Goal: Communication & Community: Answer question/provide support

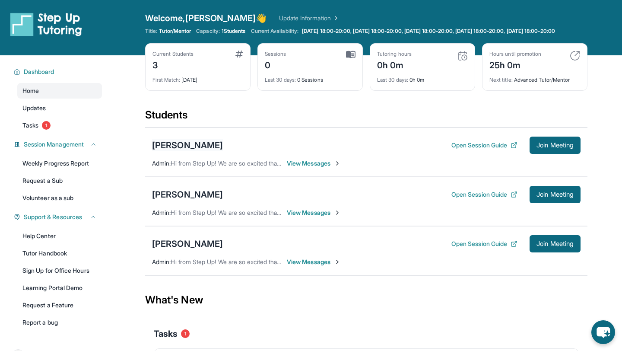
click at [176, 151] on div "[PERSON_NAME]" at bounding box center [187, 145] width 71 height 12
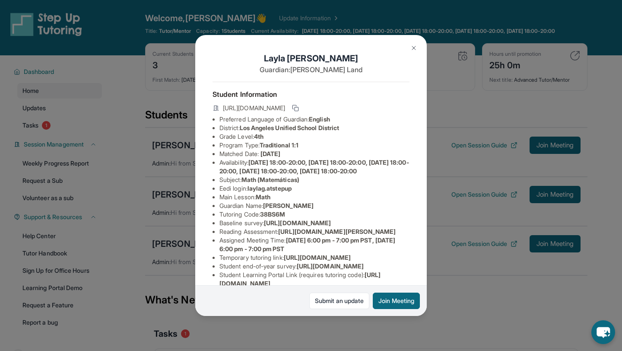
scroll to position [134, 0]
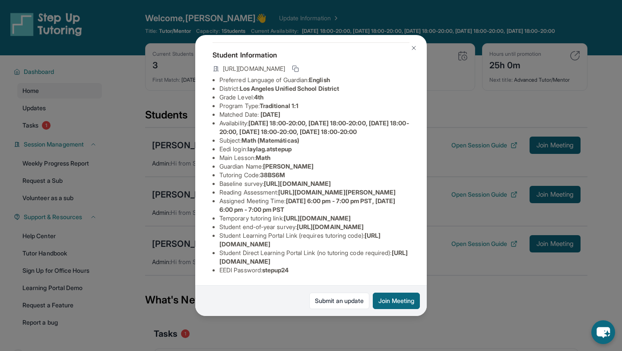
click at [416, 48] on img at bounding box center [413, 47] width 7 height 7
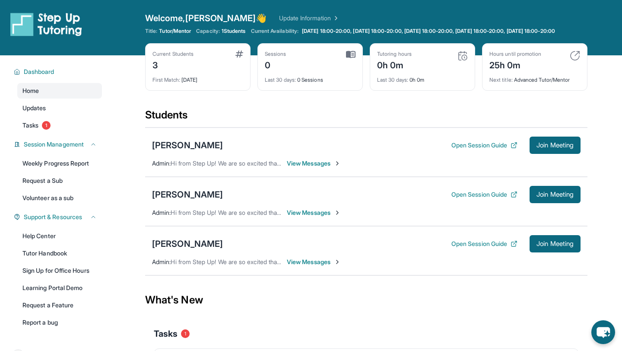
scroll to position [32, 0]
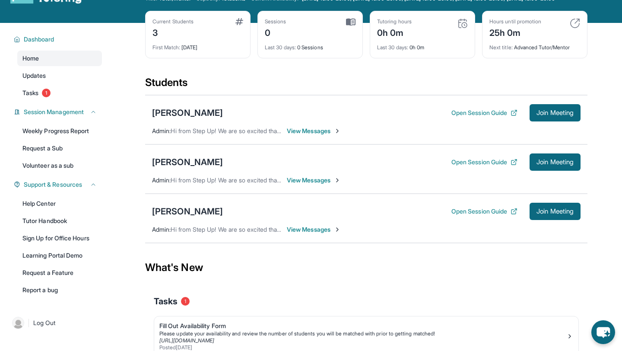
click at [321, 234] on span "View Messages" at bounding box center [314, 229] width 54 height 9
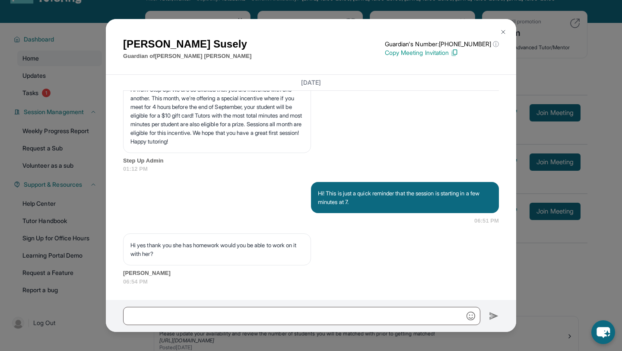
scroll to position [1477, 0]
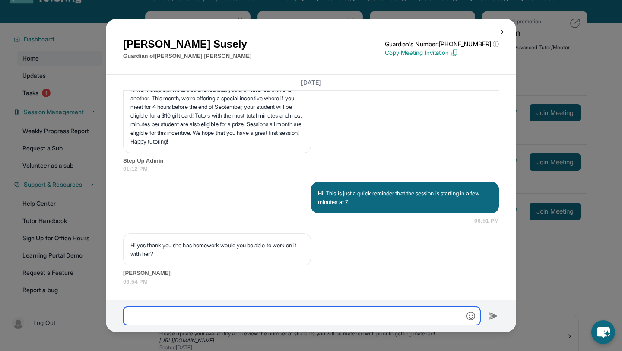
click at [286, 314] on input "text" at bounding box center [301, 316] width 357 height 18
type input "*"
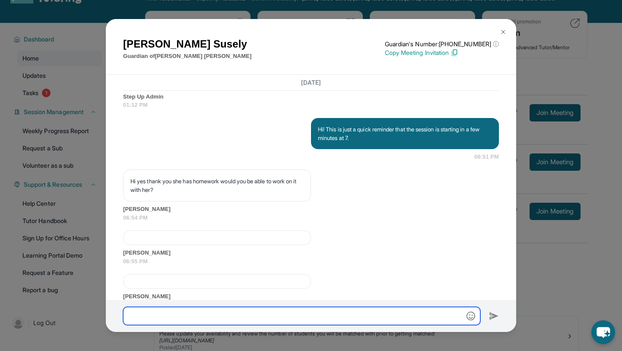
scroll to position [1608, 0]
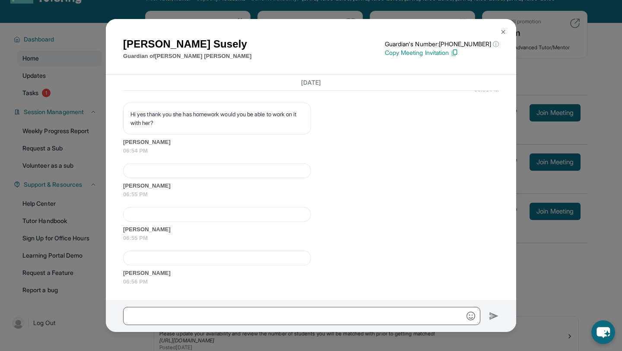
click at [230, 174] on div at bounding box center [217, 170] width 188 height 15
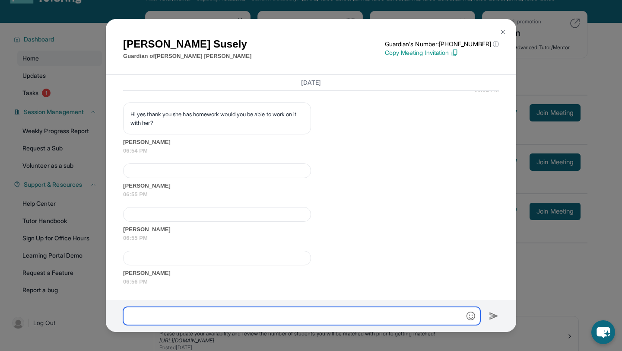
click at [271, 310] on input "text" at bounding box center [301, 316] width 357 height 18
click at [127, 319] on input "**********" at bounding box center [301, 316] width 357 height 18
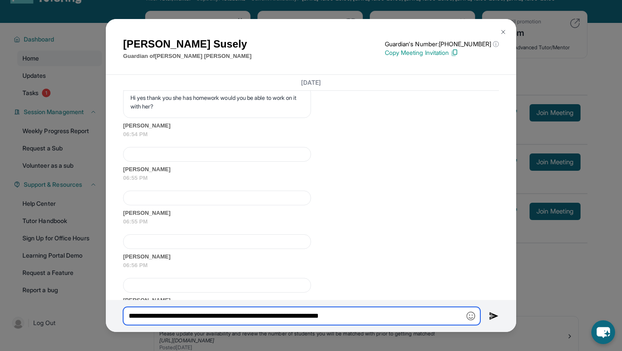
click at [390, 318] on input "**********" at bounding box center [301, 316] width 357 height 18
click at [260, 313] on input "**********" at bounding box center [301, 316] width 357 height 18
click at [313, 314] on input "**********" at bounding box center [301, 316] width 357 height 18
click at [463, 316] on input "**********" at bounding box center [301, 316] width 357 height 18
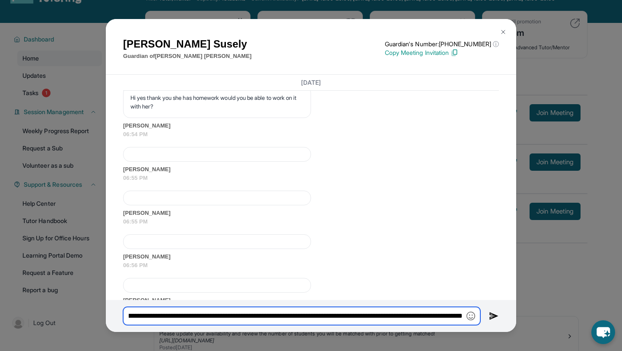
scroll to position [0, 247]
click at [294, 315] on input "**********" at bounding box center [301, 316] width 357 height 18
click at [358, 317] on input "**********" at bounding box center [301, 316] width 357 height 18
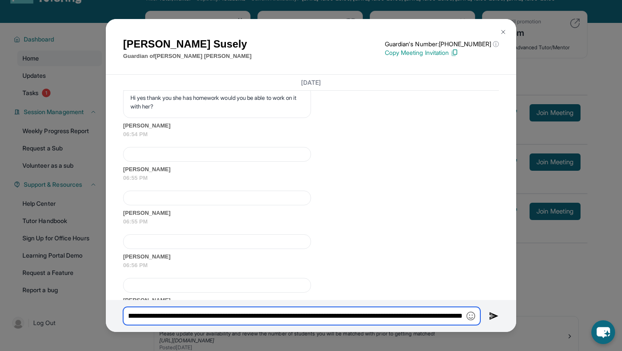
type input "**********"
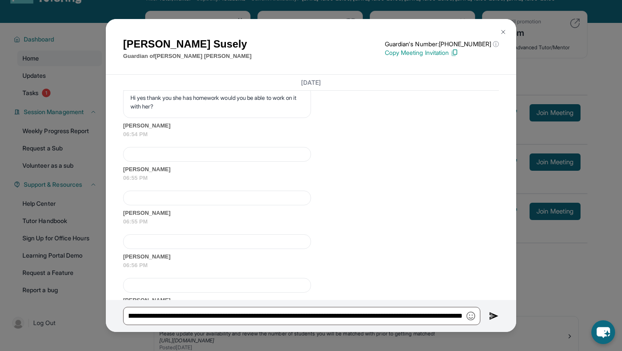
click at [493, 314] on img at bounding box center [494, 315] width 10 height 10
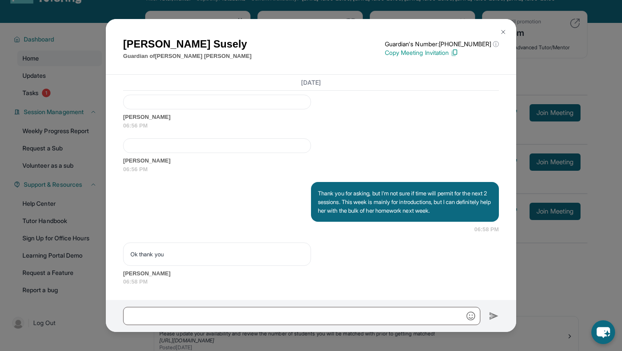
scroll to position [1764, 0]
click at [501, 29] on img at bounding box center [502, 31] width 7 height 7
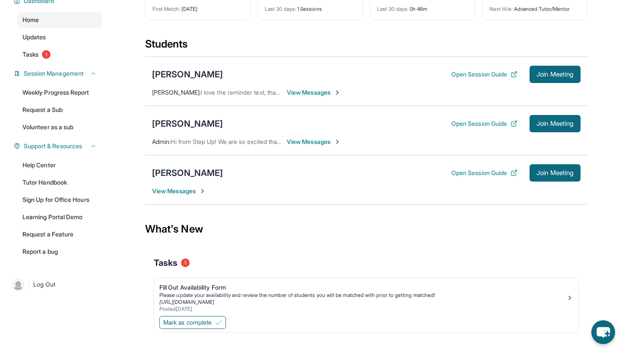
scroll to position [75, 0]
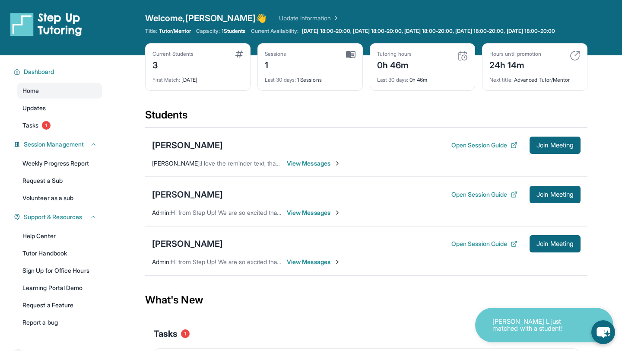
click at [515, 319] on p "[PERSON_NAME] L just matched with a student!" at bounding box center [535, 325] width 86 height 14
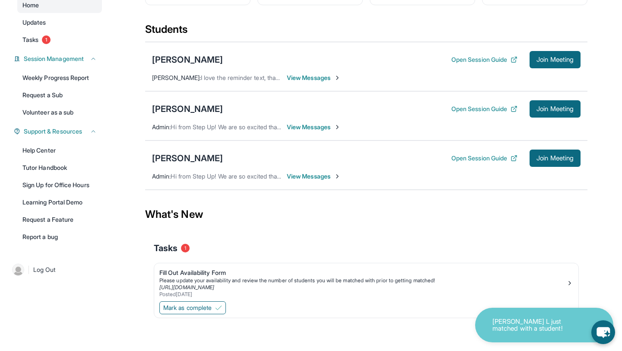
click at [502, 334] on div "[PERSON_NAME] L just matched with a student!" at bounding box center [544, 324] width 138 height 35
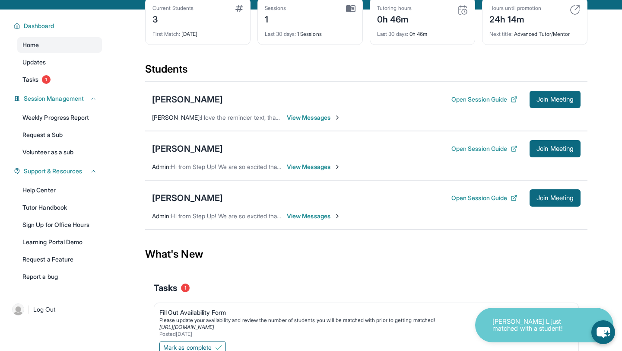
scroll to position [0, 0]
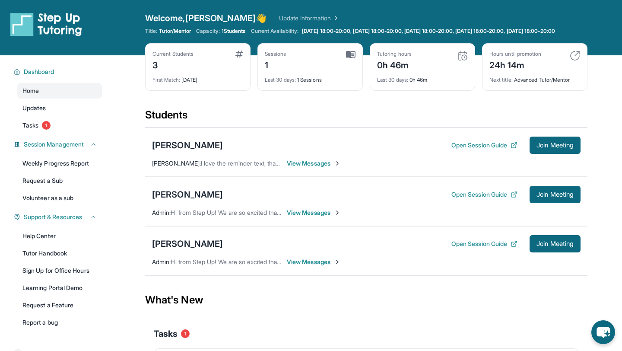
click at [324, 108] on div "Current Students 3 First Match : [DATE] Sessions 1 Last 30 days : 1 Sessions Tu…" at bounding box center [366, 75] width 442 height 65
click at [319, 167] on span "View Messages" at bounding box center [314, 163] width 54 height 9
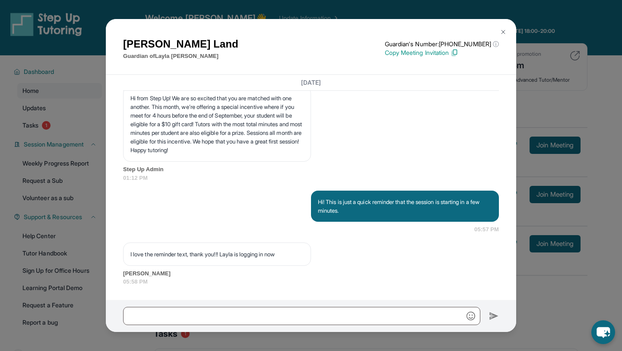
scroll to position [1236, 0]
click at [503, 29] on img at bounding box center [502, 31] width 7 height 7
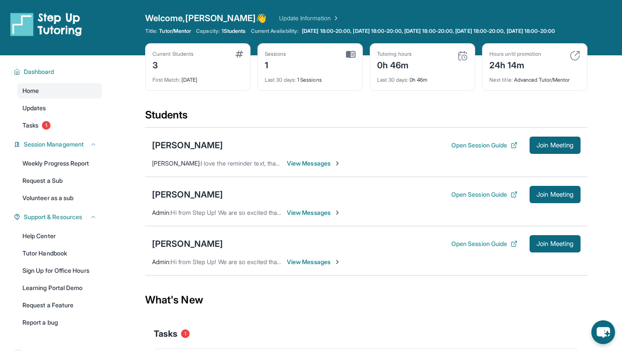
click at [312, 217] on span "View Messages" at bounding box center [314, 212] width 54 height 9
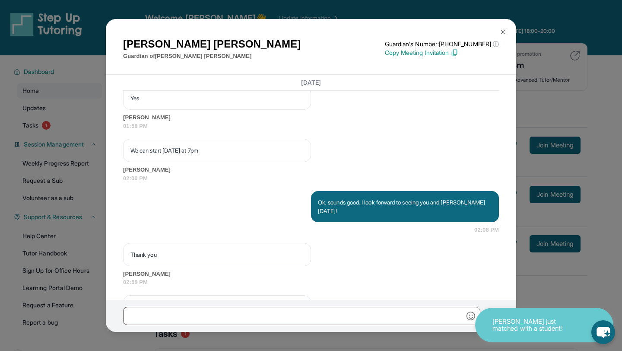
scroll to position [657, 0]
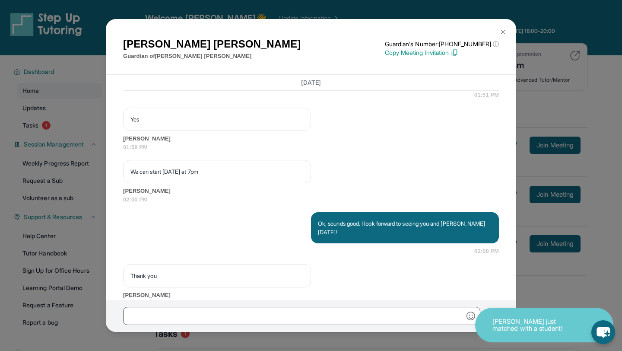
click at [505, 31] on img at bounding box center [502, 31] width 7 height 7
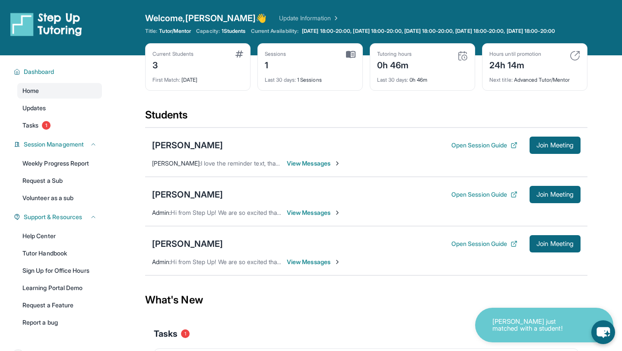
click at [311, 266] on span "View Messages" at bounding box center [314, 261] width 54 height 9
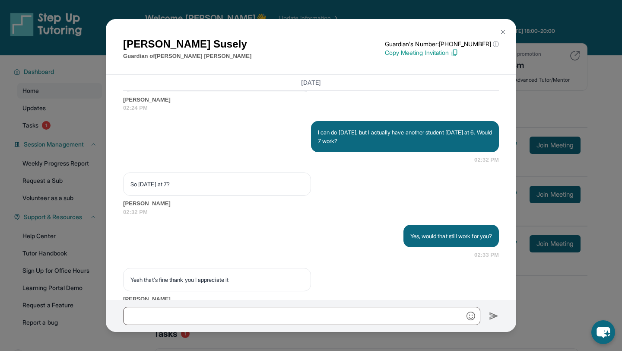
scroll to position [906, 0]
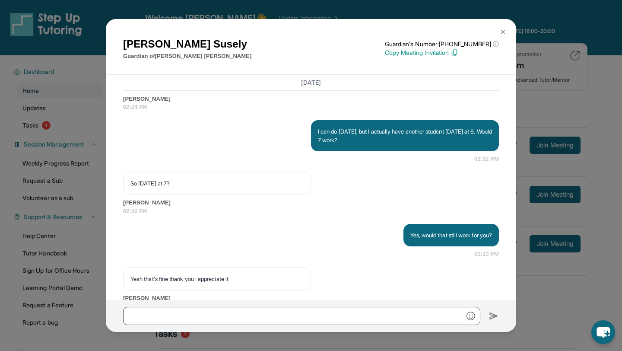
click at [503, 31] on img at bounding box center [502, 31] width 7 height 7
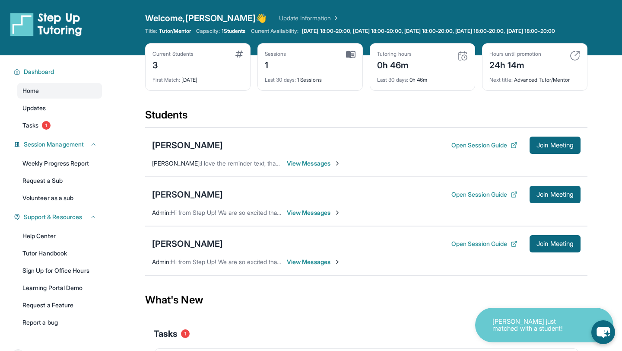
click at [319, 217] on span "View Messages" at bounding box center [314, 212] width 54 height 9
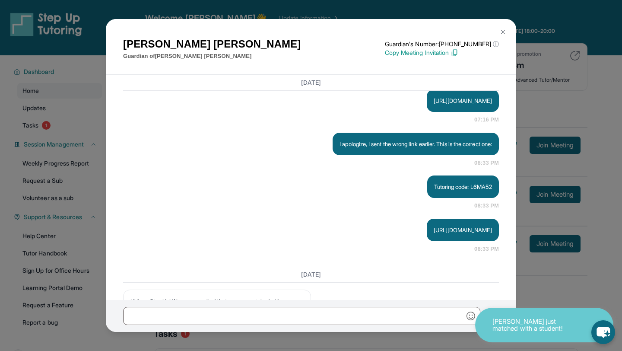
scroll to position [985, 0]
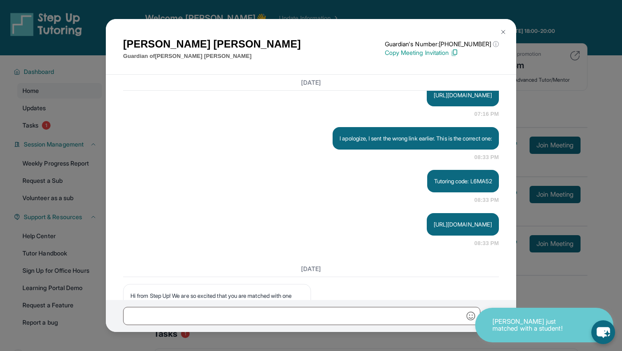
click at [506, 29] on img at bounding box center [502, 31] width 7 height 7
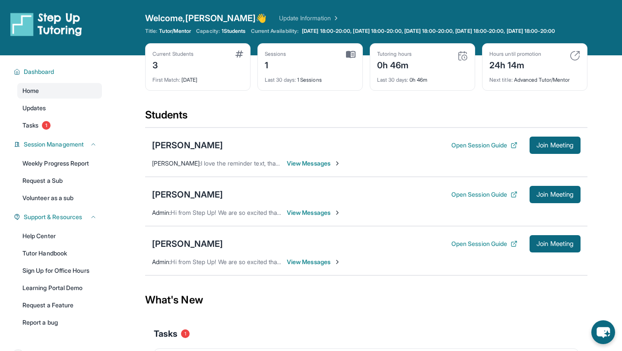
click at [312, 266] on span "View Messages" at bounding box center [314, 261] width 54 height 9
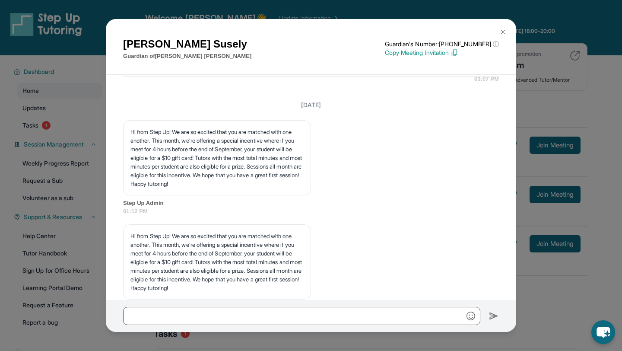
scroll to position [1365, 0]
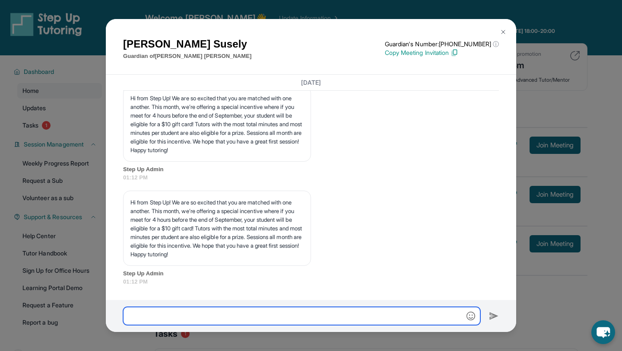
click at [329, 313] on input "text" at bounding box center [301, 316] width 357 height 18
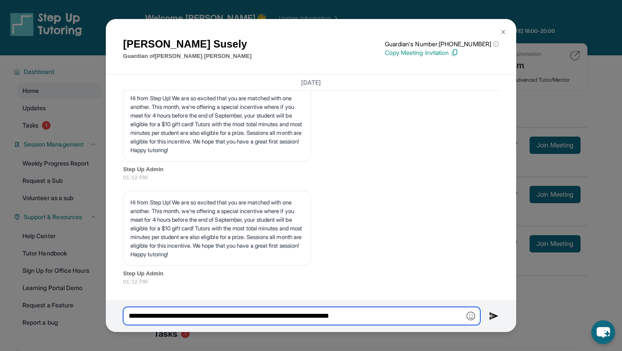
click at [141, 316] on input "**********" at bounding box center [301, 316] width 357 height 18
click at [139, 316] on input "**********" at bounding box center [301, 316] width 357 height 18
type input "**********"
click at [411, 316] on input "**********" at bounding box center [301, 316] width 357 height 18
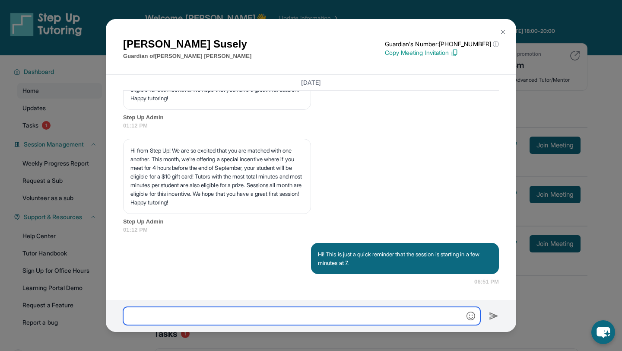
scroll to position [1416, 0]
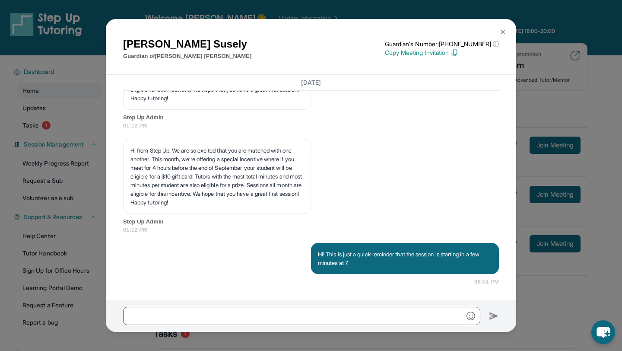
click at [506, 31] on img at bounding box center [502, 31] width 7 height 7
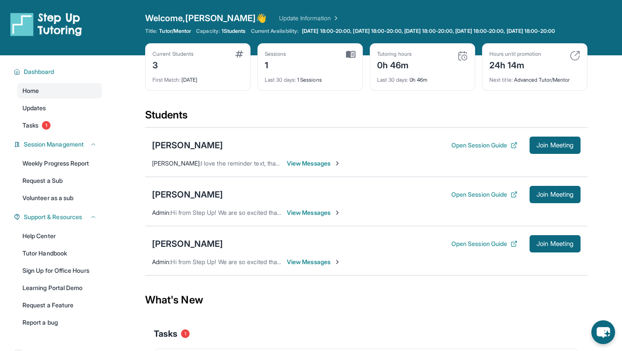
click at [403, 126] on div "Students" at bounding box center [366, 117] width 442 height 19
click at [57, 113] on link "Updates" at bounding box center [59, 108] width 85 height 16
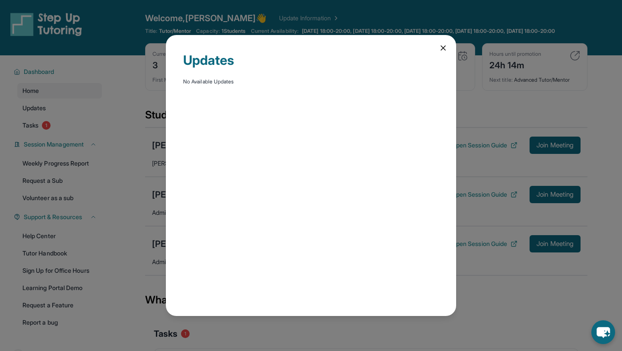
click at [437, 50] on div "Updates No Available Updates" at bounding box center [311, 175] width 290 height 281
click at [439, 48] on icon at bounding box center [443, 48] width 9 height 9
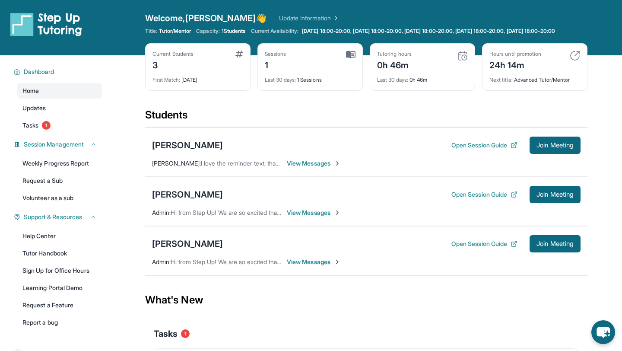
click at [61, 98] on link "Home" at bounding box center [59, 91] width 85 height 16
click at [185, 250] on div "[PERSON_NAME]" at bounding box center [187, 243] width 71 height 12
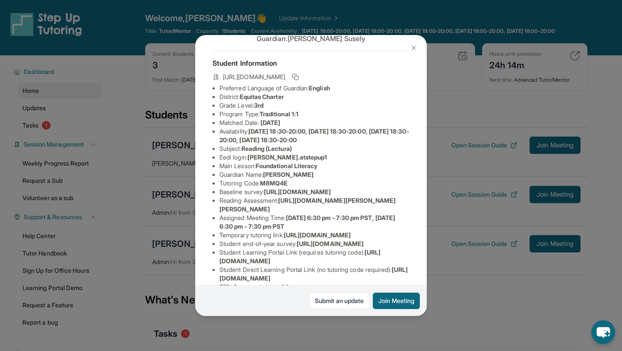
scroll to position [54, 0]
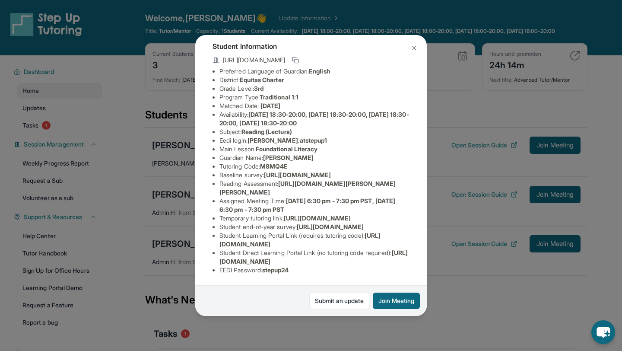
click at [330, 178] on span "[URL][DOMAIN_NAME]" at bounding box center [297, 174] width 67 height 7
click at [287, 178] on span "[URL][DOMAIN_NAME]" at bounding box center [297, 174] width 67 height 7
click at [412, 48] on img at bounding box center [413, 47] width 7 height 7
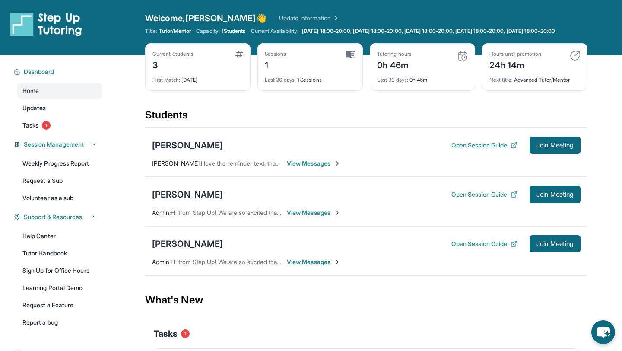
click at [189, 151] on div "[PERSON_NAME]" at bounding box center [187, 145] width 71 height 12
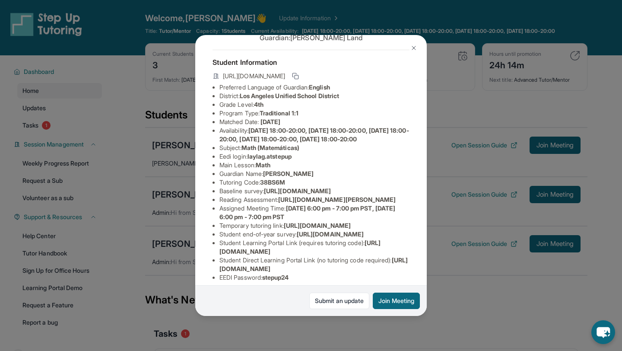
scroll to position [32, 309]
drag, startPoint x: 218, startPoint y: 209, endPoint x: 427, endPoint y: 225, distance: 209.1
click at [427, 225] on div "[PERSON_NAME] Guardian: [PERSON_NAME] Student Information [URL][DOMAIN_NAME] Pr…" at bounding box center [311, 175] width 622 height 351
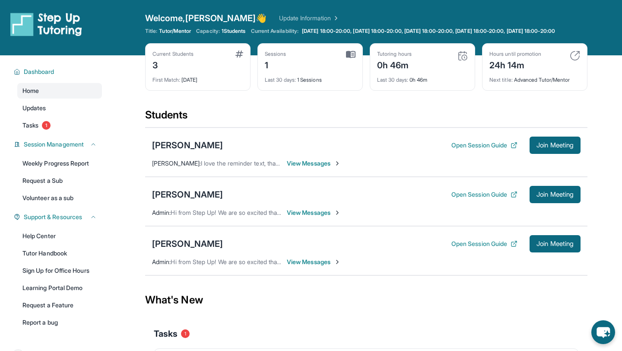
copy span "[URL][DOMAIN_NAME]"
click at [309, 167] on span "View Messages" at bounding box center [314, 163] width 54 height 9
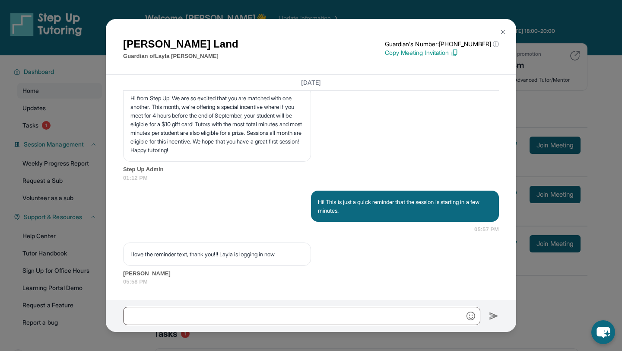
scroll to position [1224, 0]
click at [506, 29] on img at bounding box center [502, 31] width 7 height 7
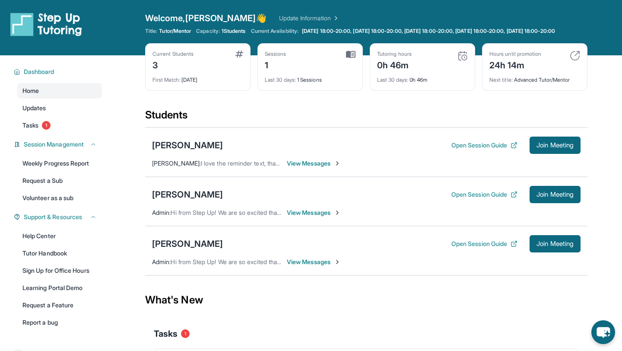
click at [311, 266] on span "View Messages" at bounding box center [314, 261] width 54 height 9
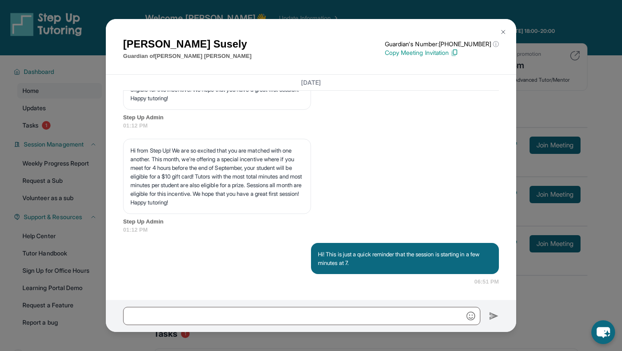
scroll to position [1416, 0]
click at [504, 32] on img at bounding box center [502, 31] width 7 height 7
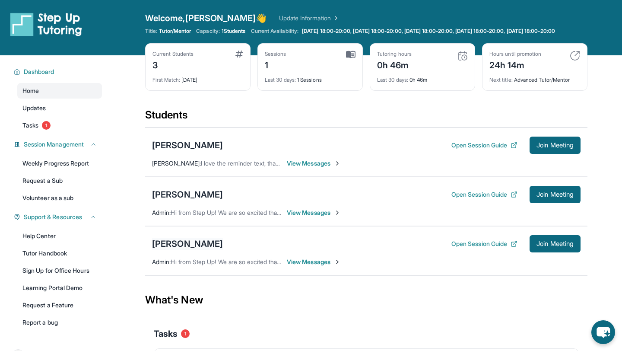
click at [184, 250] on div "[PERSON_NAME]" at bounding box center [187, 243] width 71 height 12
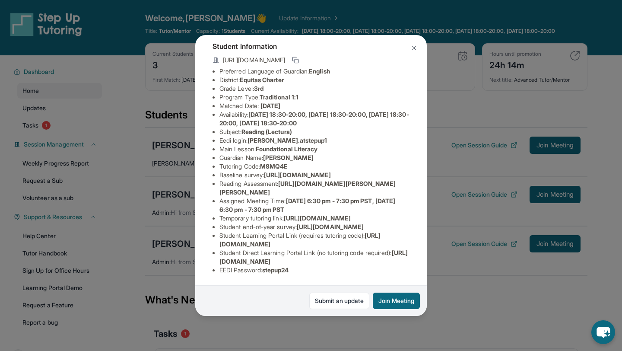
scroll to position [55, 0]
click at [264, 177] on span "[URL][DOMAIN_NAME]" at bounding box center [297, 174] width 67 height 7
copy li "Baseline survey : [URL][DOMAIN_NAME]"
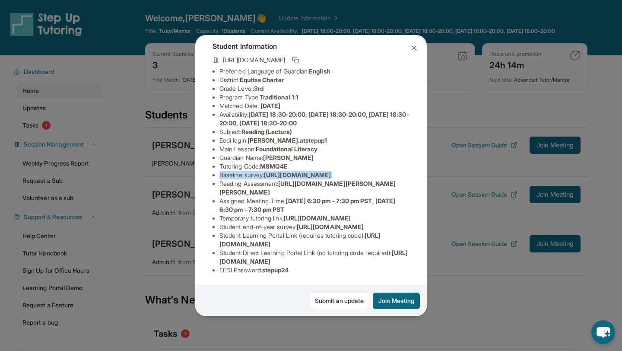
click at [414, 46] on img at bounding box center [413, 47] width 7 height 7
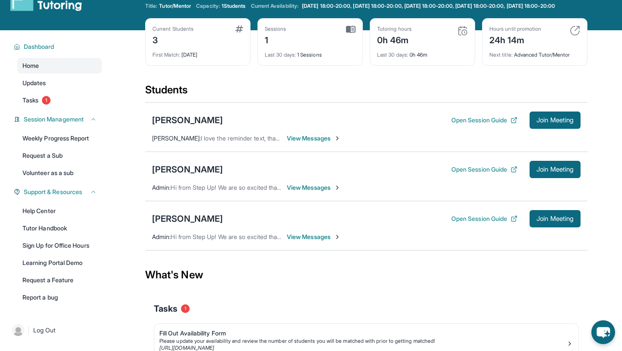
scroll to position [25, 0]
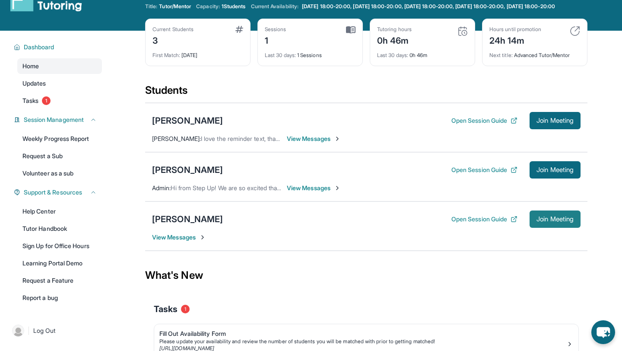
click at [551, 228] on button "Join Meeting" at bounding box center [554, 218] width 51 height 17
